Goal: Find contact information: Find contact information

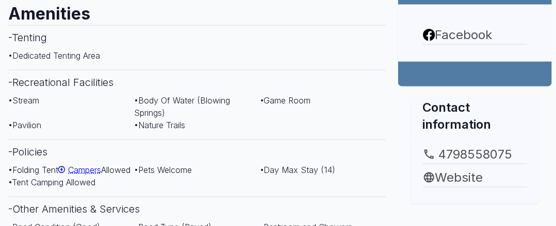
scroll to position [430, 0]
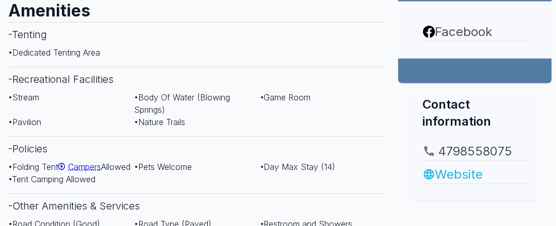
click at [456, 176] on link "Website" at bounding box center [475, 174] width 104 height 19
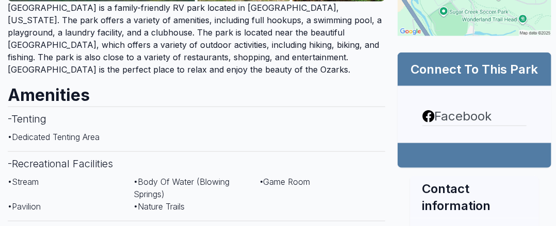
scroll to position [342, 1]
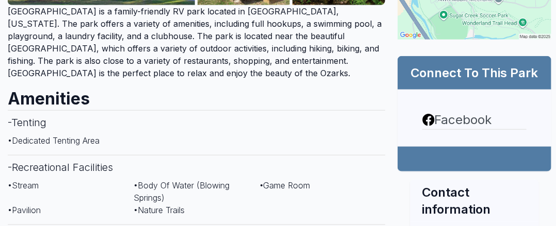
click at [465, 76] on h2 "Connect To This Park" at bounding box center [474, 72] width 129 height 17
click at [493, 74] on h2 "Connect To This Park" at bounding box center [474, 72] width 129 height 17
click at [440, 74] on h2 "Connect To This Park" at bounding box center [474, 72] width 129 height 17
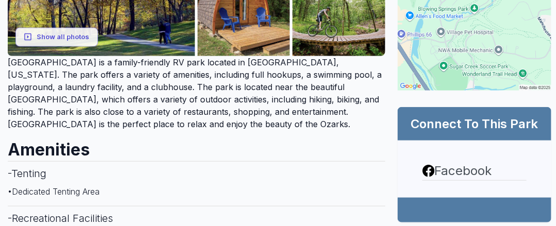
scroll to position [293, 1]
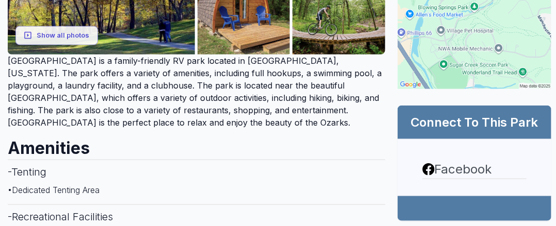
click at [461, 129] on h2 "Connect To This Park" at bounding box center [474, 122] width 129 height 17
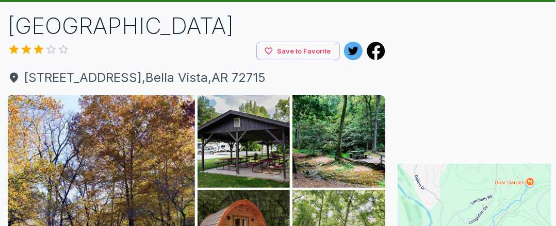
scroll to position [56, 1]
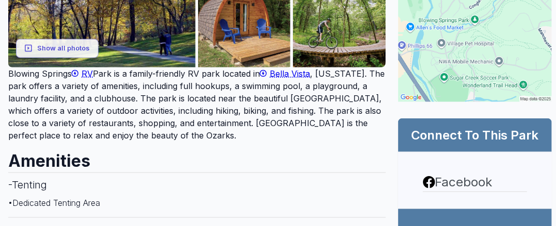
scroll to position [281, 0]
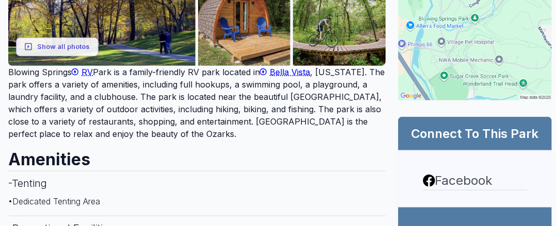
click at [463, 137] on h2 "Connect To This Park" at bounding box center [474, 133] width 129 height 17
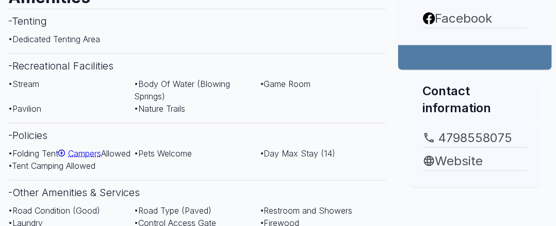
scroll to position [445, 0]
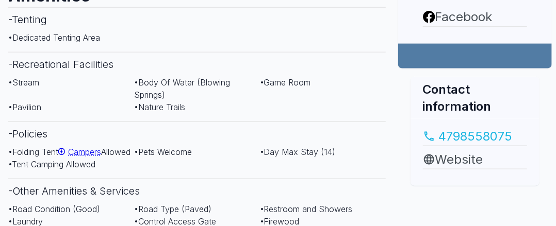
click at [483, 139] on link "4798558075" at bounding box center [475, 136] width 104 height 19
click at [385, 61] on h3 "- Recreational Facilities" at bounding box center [196, 64] width 377 height 24
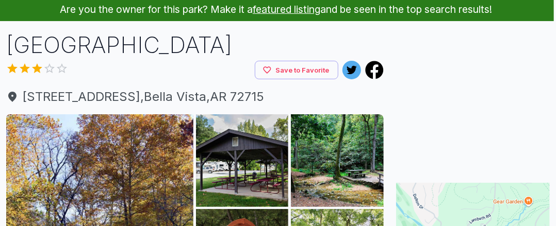
scroll to position [37, 2]
